Goal: Book appointment/travel/reservation

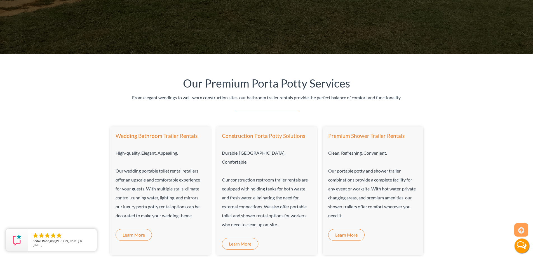
scroll to position [308, 0]
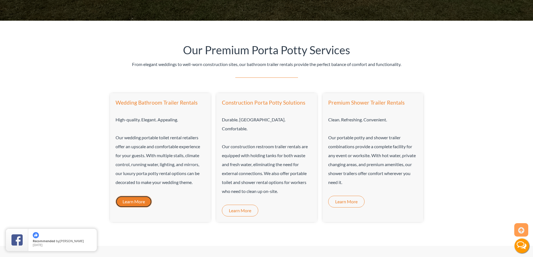
click at [142, 198] on link "Learn More" at bounding box center [134, 202] width 36 height 12
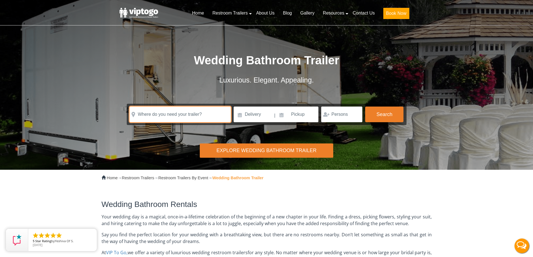
click at [159, 117] on input "text" at bounding box center [180, 115] width 101 height 16
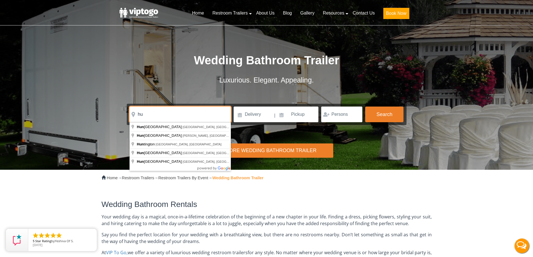
type input "h"
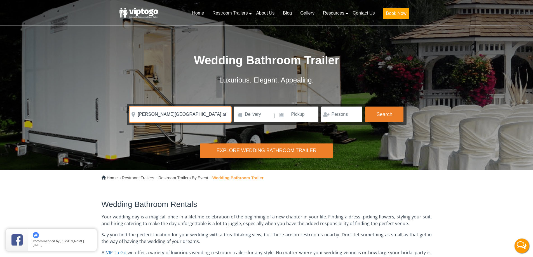
type input "greene hills resort and campground"
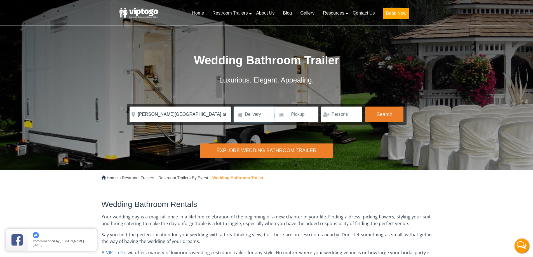
click button "autobtn" at bounding box center [0, 0] width 0 height 0
click at [341, 115] on input "number" at bounding box center [341, 115] width 41 height 16
type input "150"
click at [261, 114] on input at bounding box center [254, 115] width 40 height 16
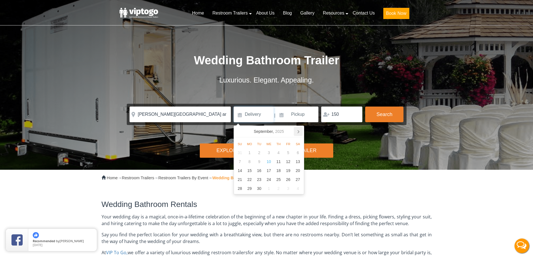
click at [297, 132] on icon at bounding box center [298, 131] width 9 height 9
click at [290, 153] on div "3" at bounding box center [288, 152] width 10 height 9
type input "10/03/2025"
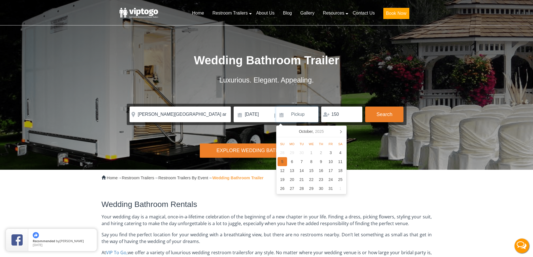
click at [283, 159] on div "5" at bounding box center [283, 161] width 10 height 9
type input "10/05/2025"
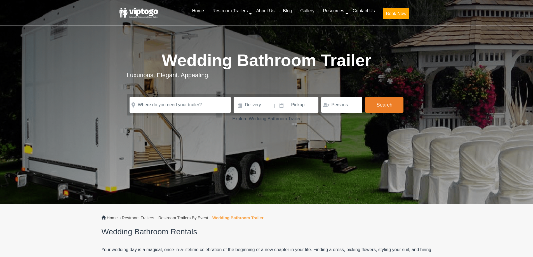
click at [381, 116] on div "Explore Wedding Bathroom Trailer" at bounding box center [266, 119] width 533 height 7
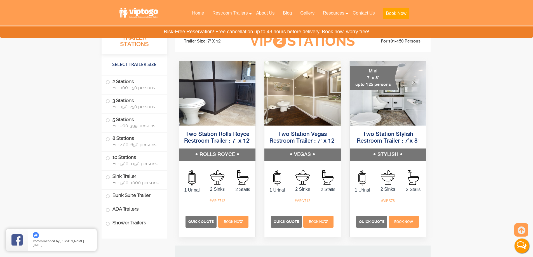
scroll to position [560, 0]
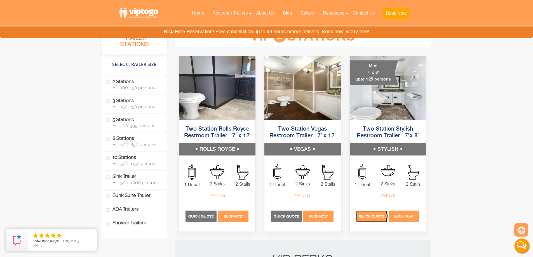
click at [373, 214] on span "Quick Quote" at bounding box center [371, 216] width 25 height 4
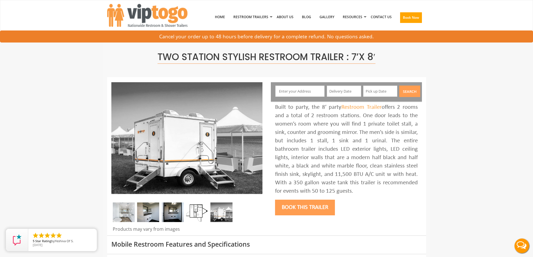
click at [308, 91] on input "text" at bounding box center [299, 91] width 49 height 11
type input "Greene Hills Manor Drive, Alexandria, PA, USA"
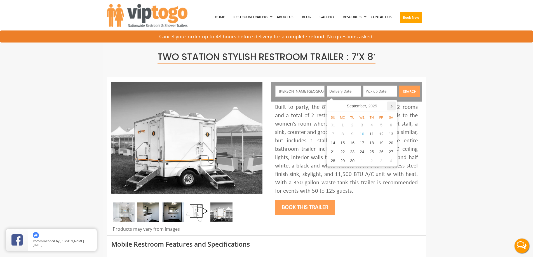
click at [393, 106] on icon at bounding box center [391, 106] width 9 height 9
click at [383, 125] on div "3" at bounding box center [382, 125] width 10 height 9
type input "10/03/2025"
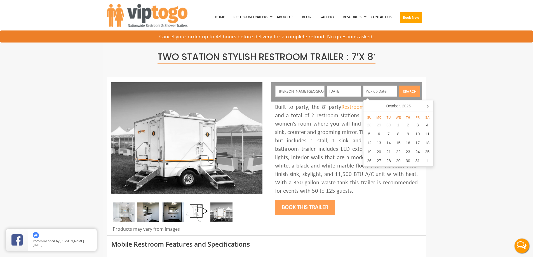
click at [380, 91] on input "text" at bounding box center [380, 91] width 34 height 11
click at [369, 134] on div "5" at bounding box center [370, 134] width 10 height 9
type input "10/05/2025"
click at [412, 92] on button "Search" at bounding box center [409, 91] width 21 height 11
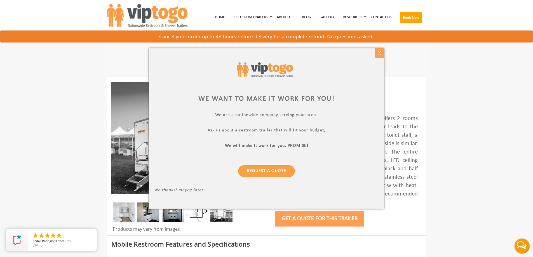
click at [379, 52] on div "X" at bounding box center [379, 53] width 9 height 10
